Goal: Task Accomplishment & Management: Use online tool/utility

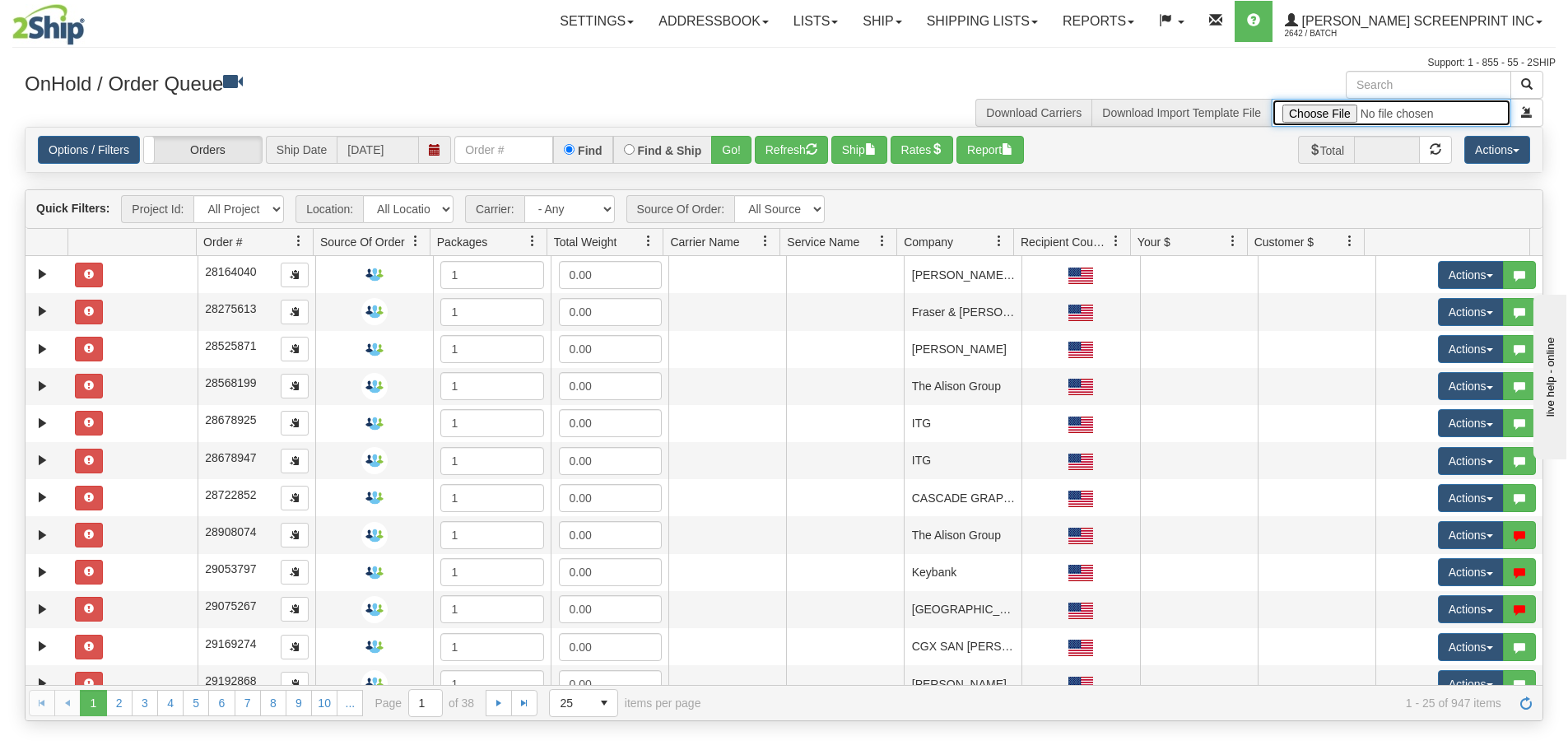
type input "C:\fakepath\GULF 2509-020 MP 2SHIP [PERSON_NAME].xlsx"
click at [280, 211] on select "All Projects Imagine P1 P10 P100 P101 P102 P103 P104 P105 P107 P108 P109 P11 P1…" at bounding box center [238, 209] width 90 height 28
click at [1524, 112] on span "submit" at bounding box center [1527, 112] width 12 height 12
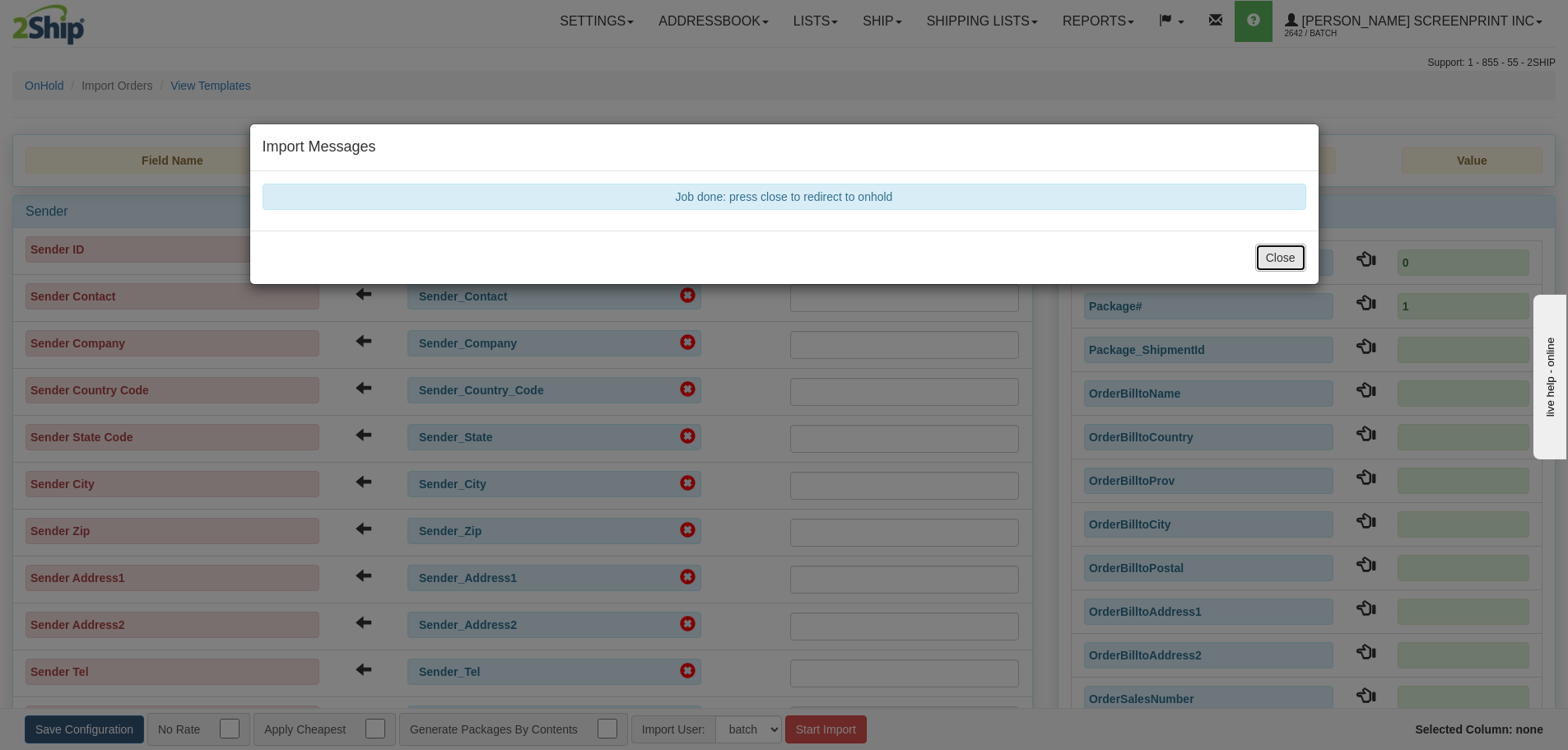
click at [1270, 249] on button "Close" at bounding box center [1281, 258] width 51 height 28
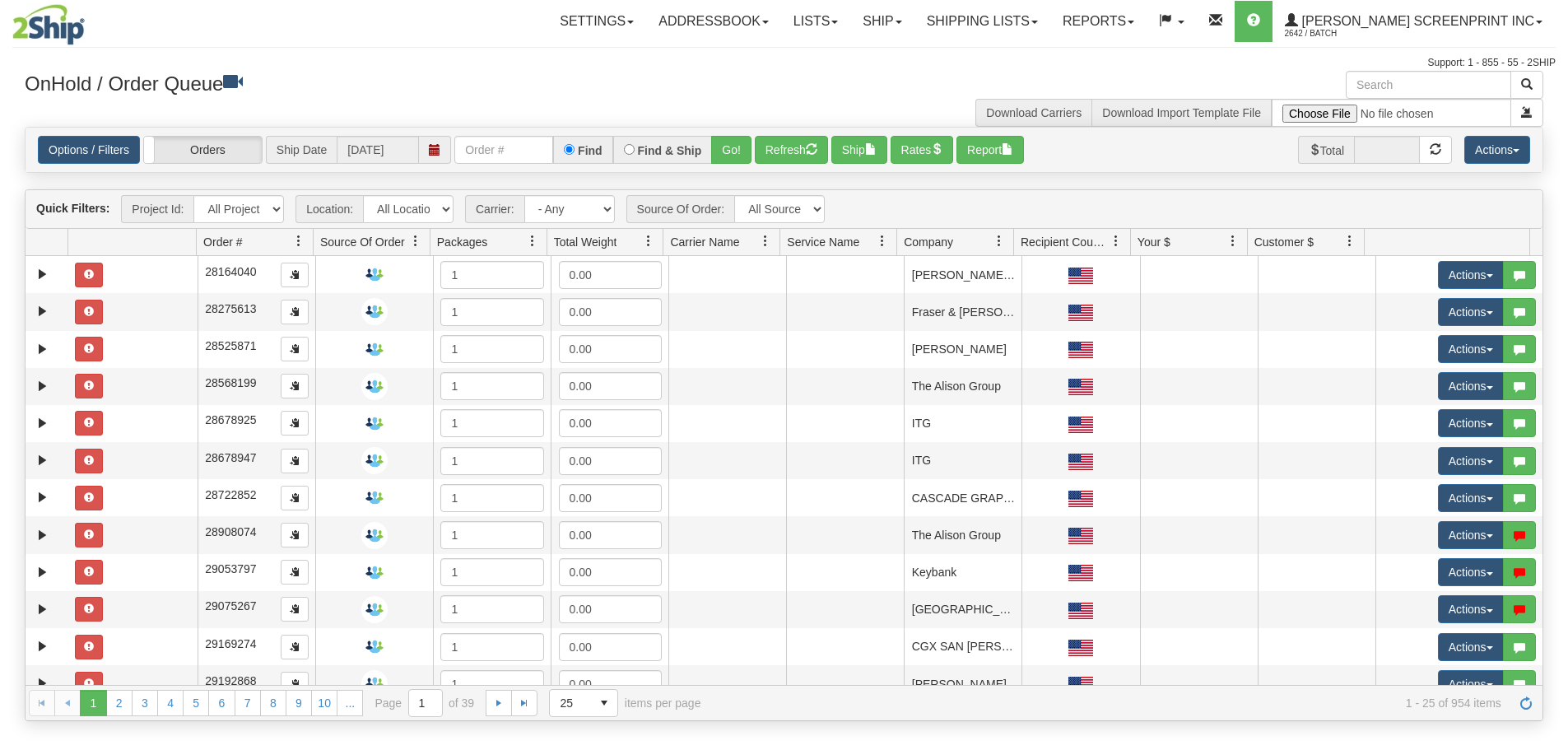
click at [272, 211] on select "All Projects Imagine MP1 MP2 MP3 MP4 MP5 MP6 MP7 MP8 MP9 P1 P10 P100 P101 P102 …" at bounding box center [238, 209] width 90 height 28
